Goal: Find contact information: Find contact information

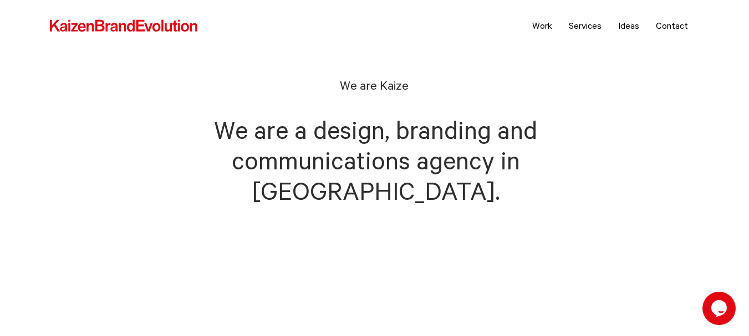
drag, startPoint x: 756, startPoint y: 144, endPoint x: 736, endPoint y: 11, distance: 134.5
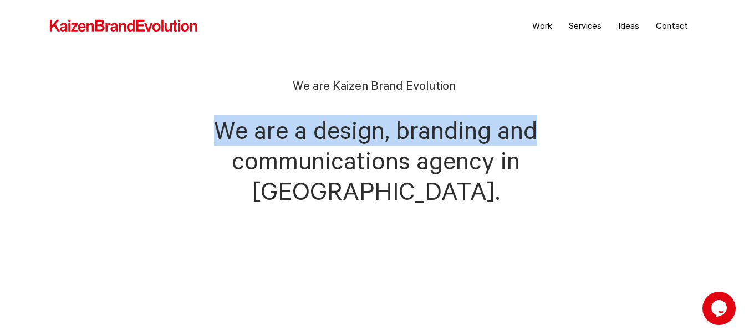
drag, startPoint x: 745, startPoint y: 35, endPoint x: 756, endPoint y: 136, distance: 101.5
click at [672, 29] on link "Contact" at bounding box center [671, 26] width 49 height 28
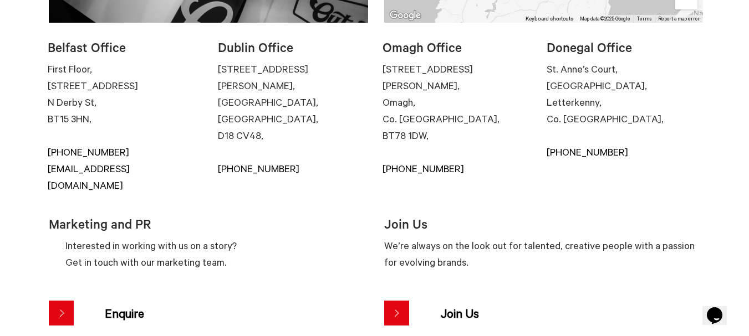
scroll to position [351, 0]
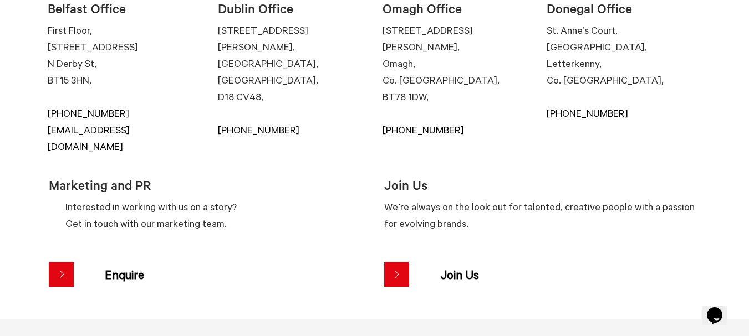
drag, startPoint x: 756, startPoint y: 45, endPoint x: 756, endPoint y: 116, distance: 70.4
drag, startPoint x: 209, startPoint y: 132, endPoint x: 42, endPoint y: 141, distance: 167.0
click at [42, 141] on div "Belfast Office First Floor, [STREET_ADDRESS], [PHONE_NUMBER] [EMAIL_ADDRESS][DO…" at bounding box center [375, 147] width 674 height 327
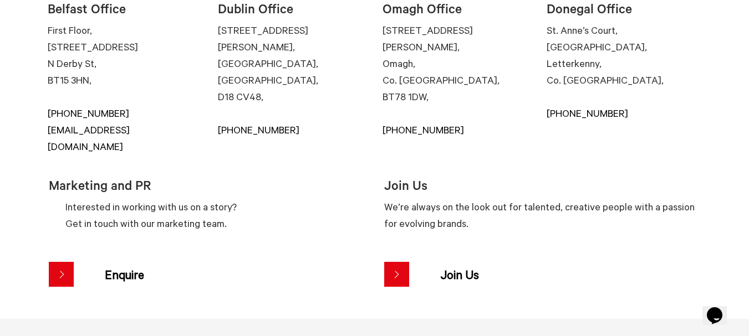
drag, startPoint x: 39, startPoint y: 136, endPoint x: 201, endPoint y: 142, distance: 162.5
click at [201, 142] on div "Belfast Office First Floor, [STREET_ADDRESS], [PHONE_NUMBER] [EMAIL_ADDRESS][DO…" at bounding box center [375, 147] width 674 height 327
click at [201, 142] on div "Belfast Office First Floor, [STREET_ADDRESS], [PHONE_NUMBER] [EMAIL_ADDRESS][DO…" at bounding box center [129, 72] width 163 height 177
click at [151, 137] on link "[EMAIL_ADDRESS][DOMAIN_NAME]" at bounding box center [126, 138] width 156 height 33
